Goal: Transaction & Acquisition: Purchase product/service

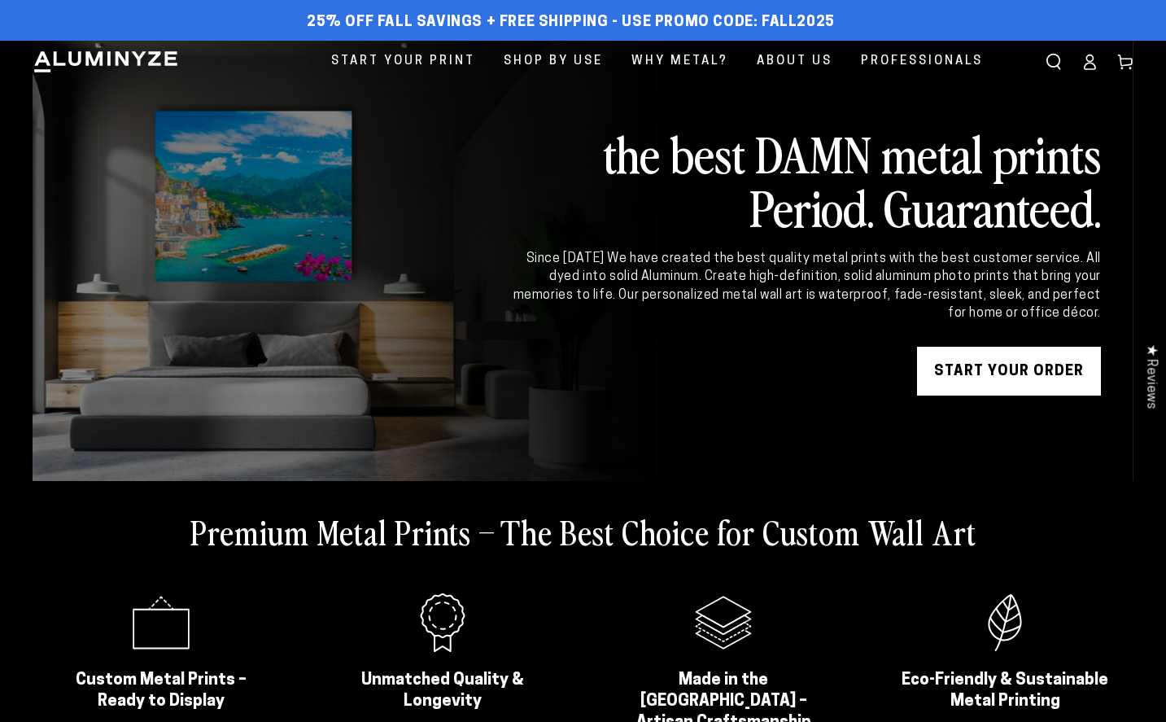
click at [997, 377] on link "START YOUR Order" at bounding box center [1009, 371] width 184 height 49
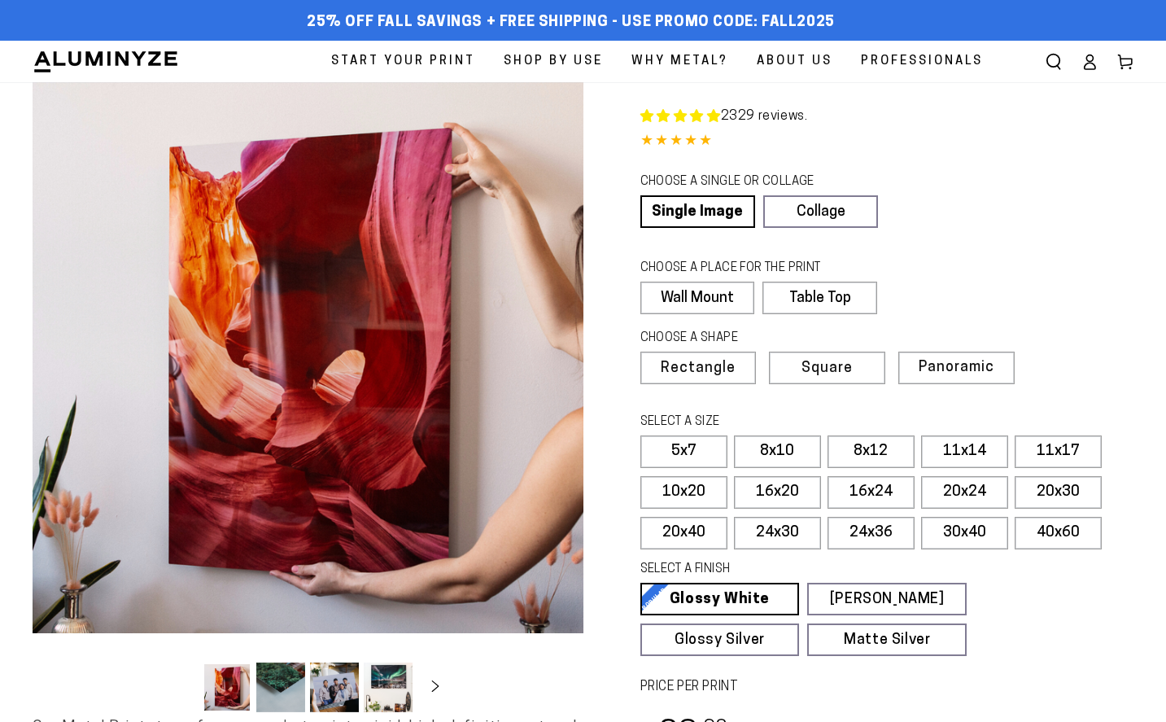
select select "**********"
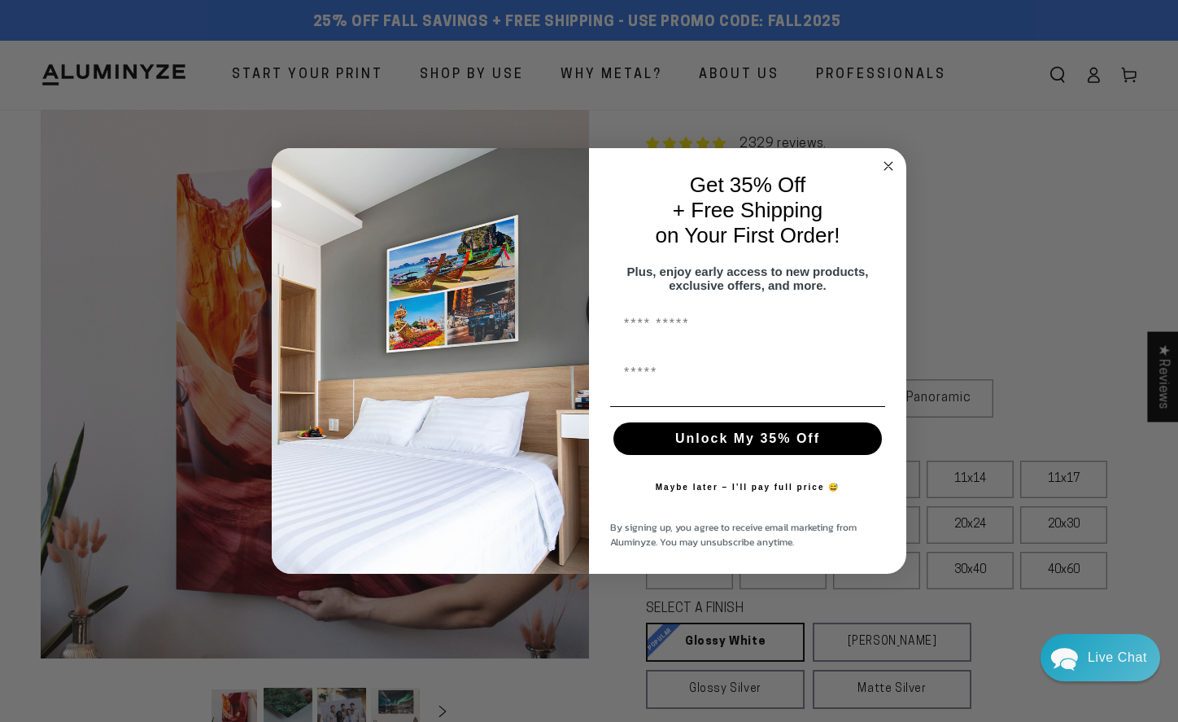
click at [894, 160] on circle "Close dialog" at bounding box center [889, 165] width 19 height 19
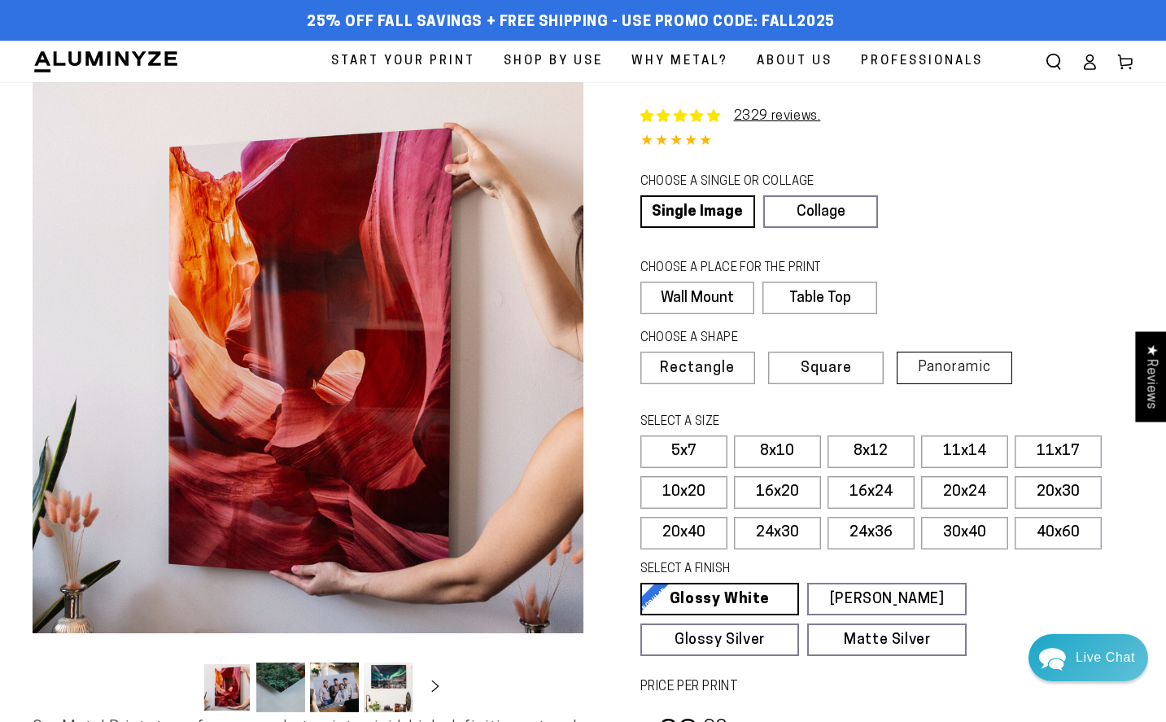
click at [926, 375] on span "Panoramic" at bounding box center [954, 367] width 73 height 15
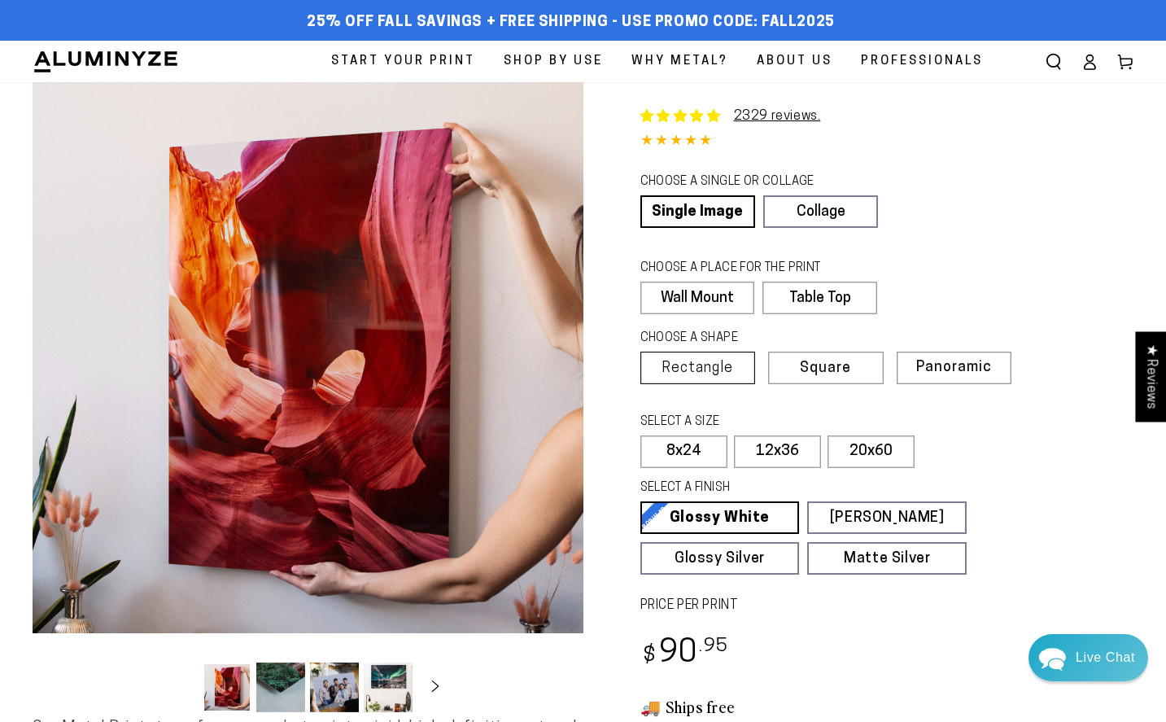
click at [697, 376] on span "Rectangle" at bounding box center [698, 368] width 72 height 15
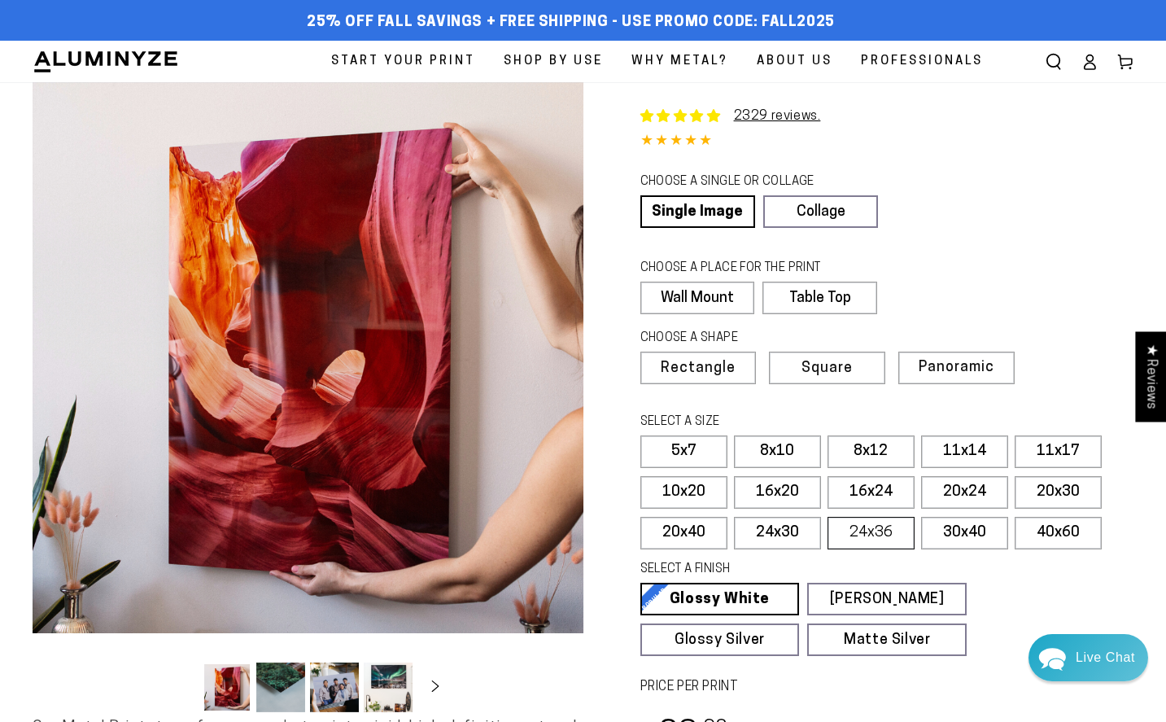
click at [896, 549] on label "24x36" at bounding box center [871, 533] width 87 height 33
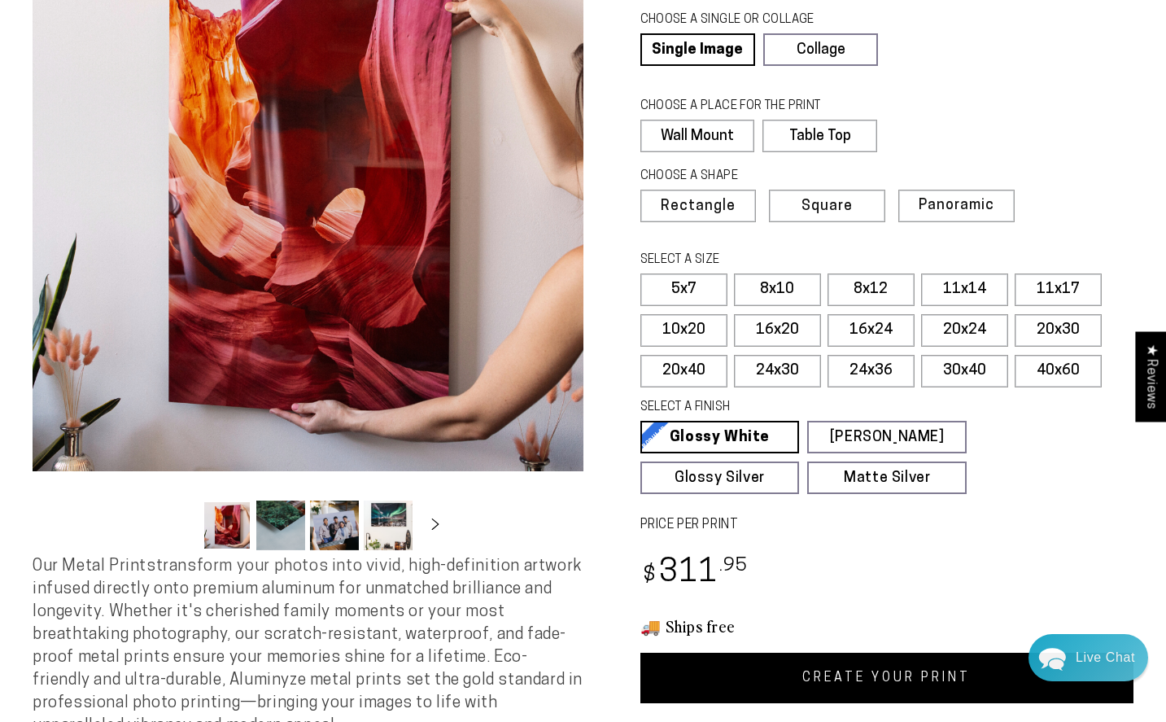
scroll to position [163, 0]
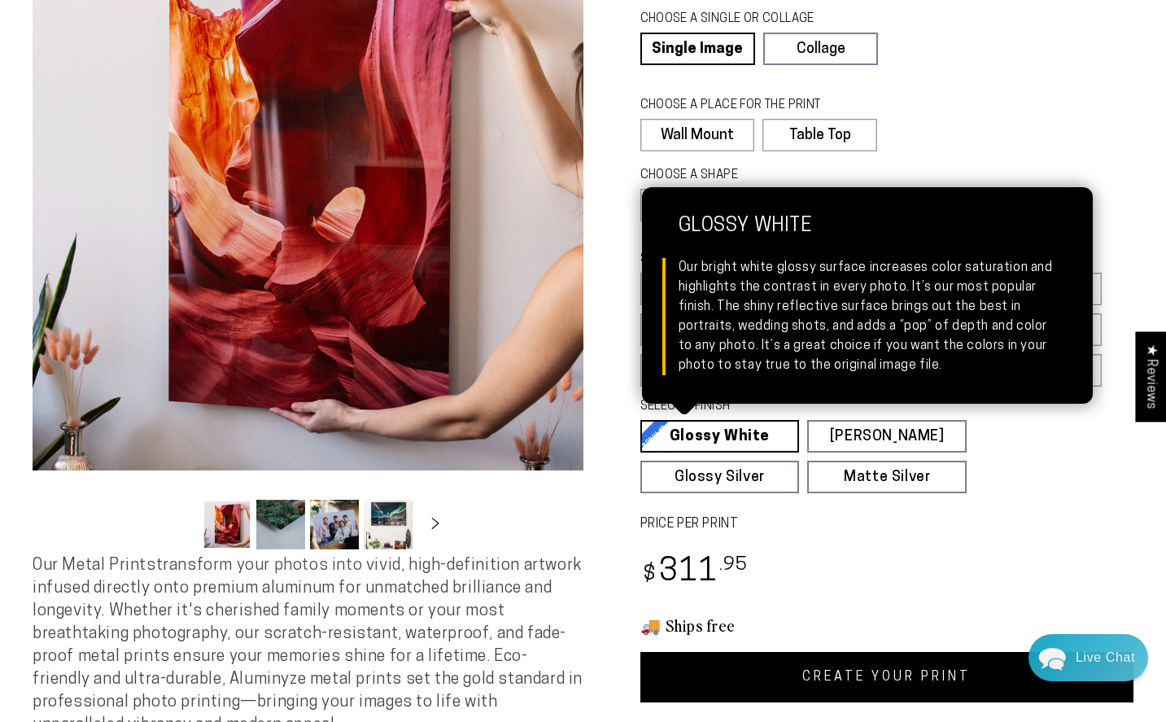
click at [784, 453] on link "Glossy White Glossy White Our bright white glossy surface increases color satur…" at bounding box center [721, 436] width 160 height 33
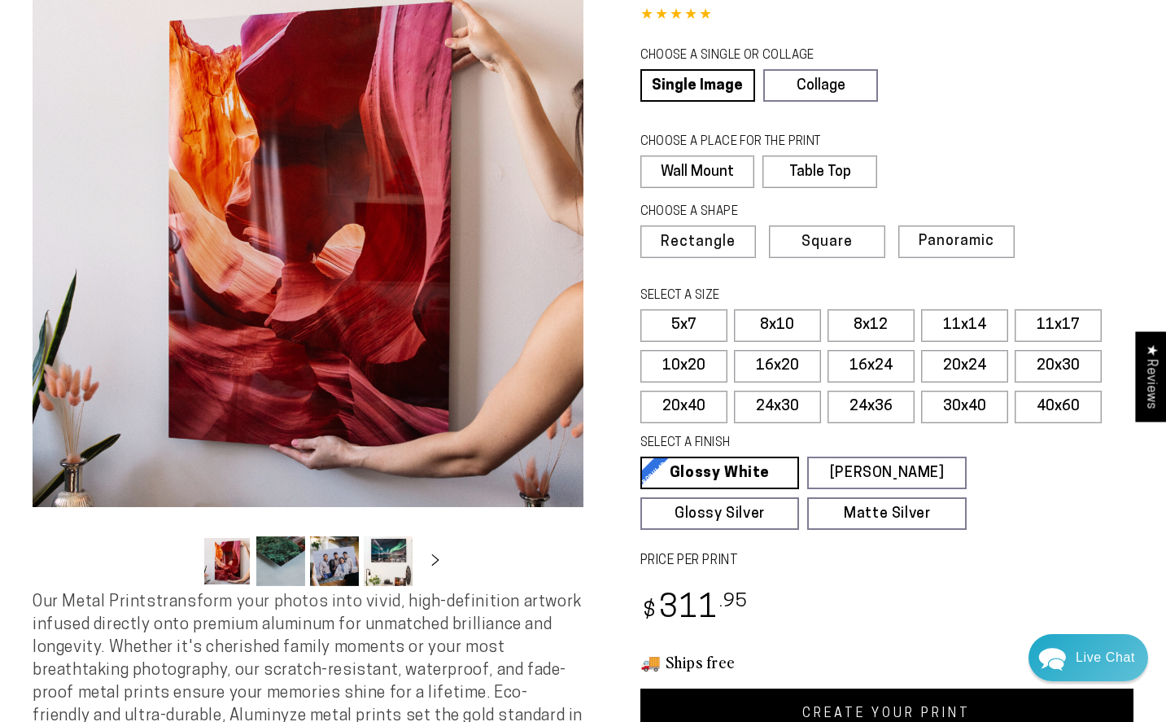
scroll to position [0, 0]
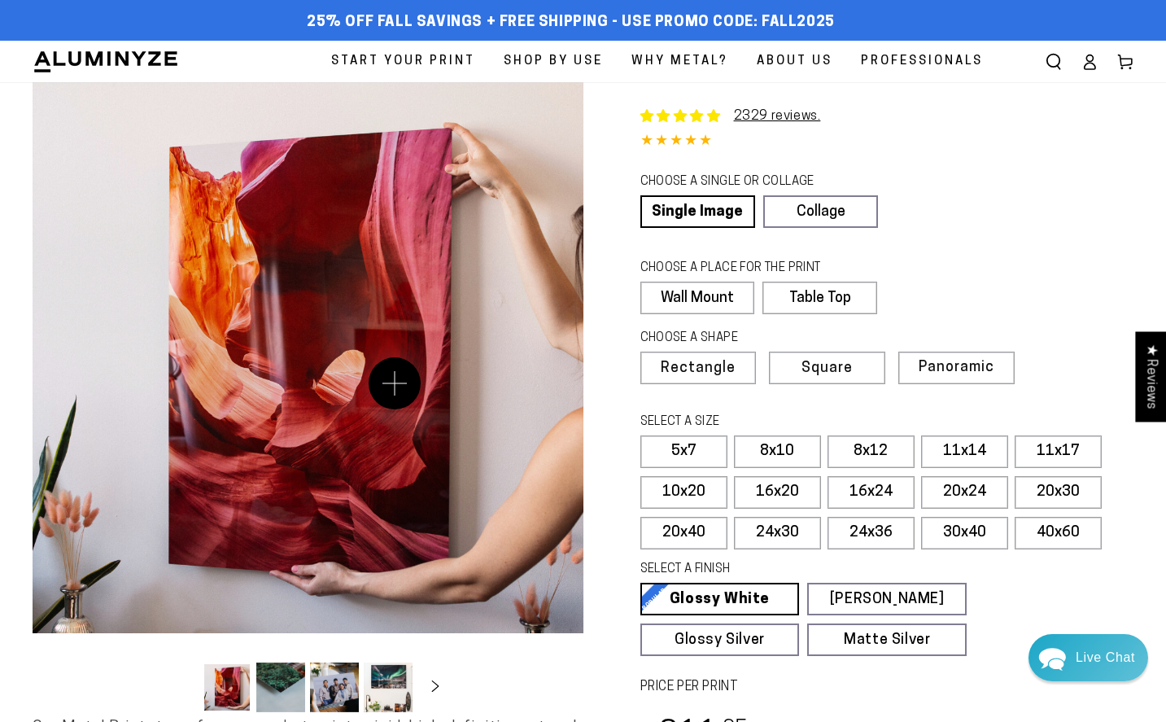
click at [408, 386] on button "Open media 1 in modal" at bounding box center [308, 357] width 551 height 551
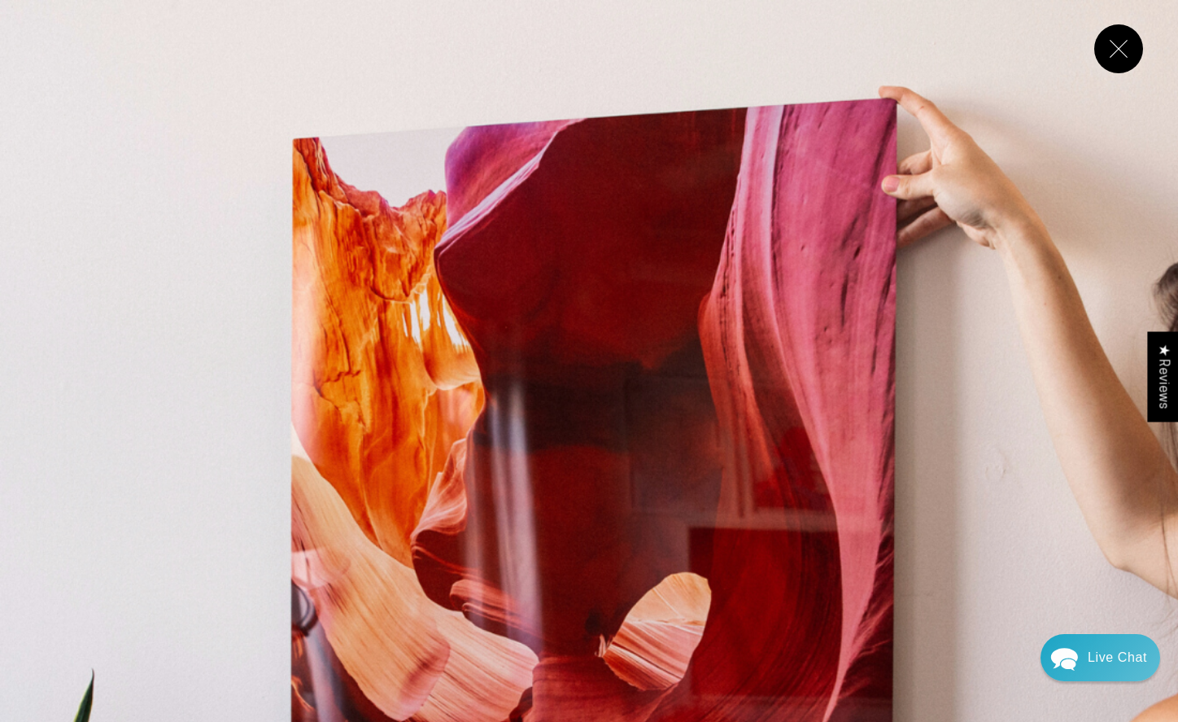
click at [409, 386] on img "Media gallery" at bounding box center [589, 589] width 1178 height 1178
click at [1103, 54] on button "Close" at bounding box center [1119, 48] width 49 height 49
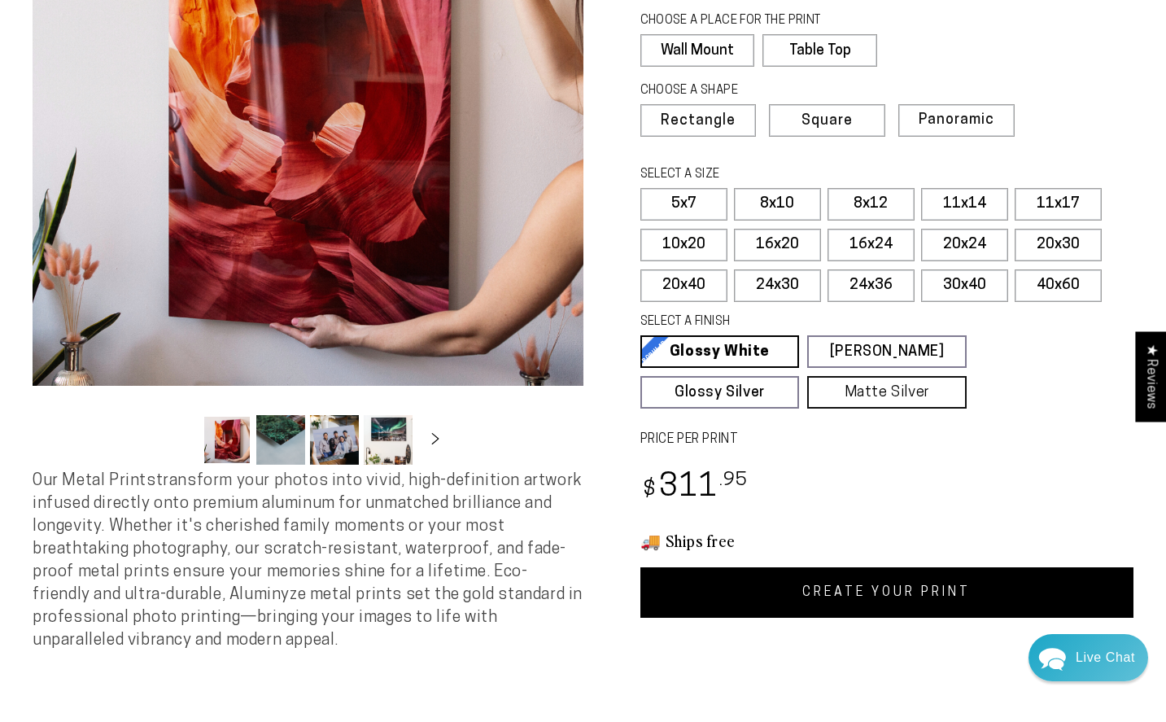
scroll to position [326, 0]
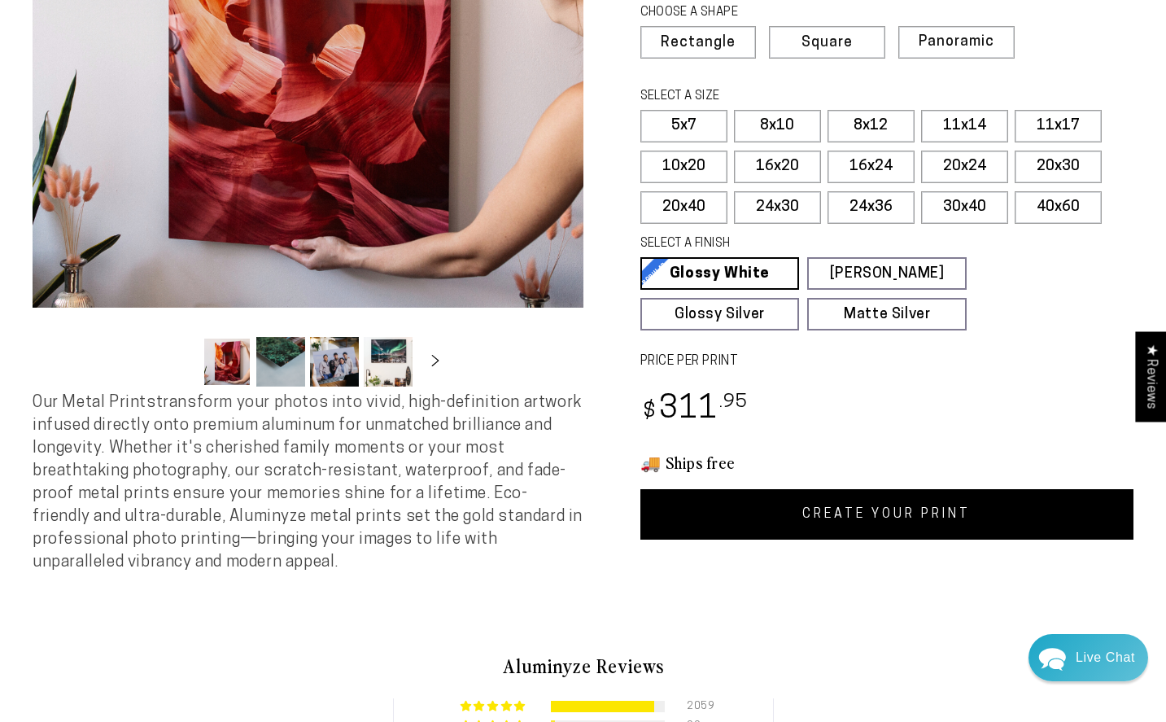
click at [786, 540] on link "CREATE YOUR PRINT" at bounding box center [888, 514] width 494 height 50
